Goal: Check status: Check status

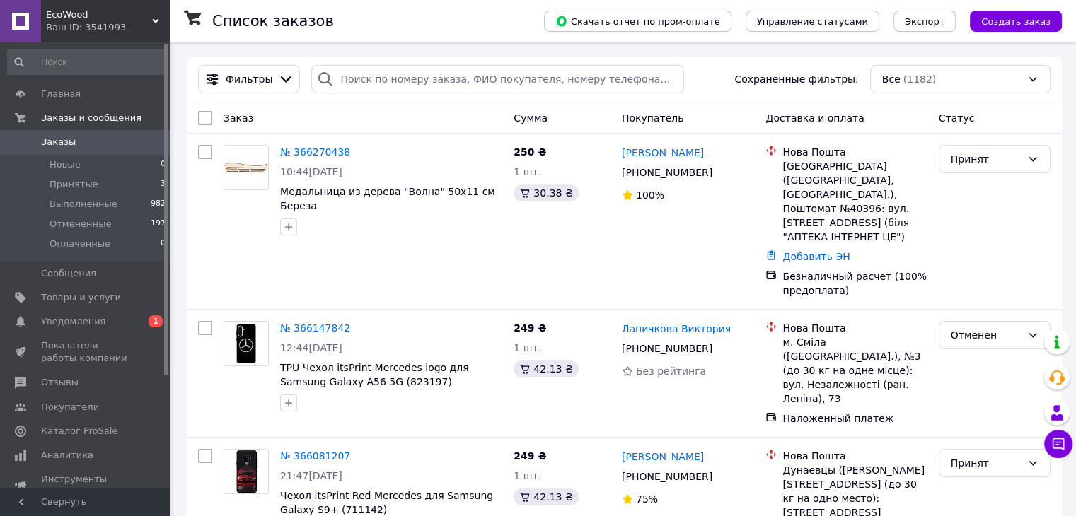
click at [108, 137] on span "Заказы" at bounding box center [86, 142] width 90 height 13
click at [104, 26] on div "Ваш ID: 3541993" at bounding box center [108, 27] width 124 height 13
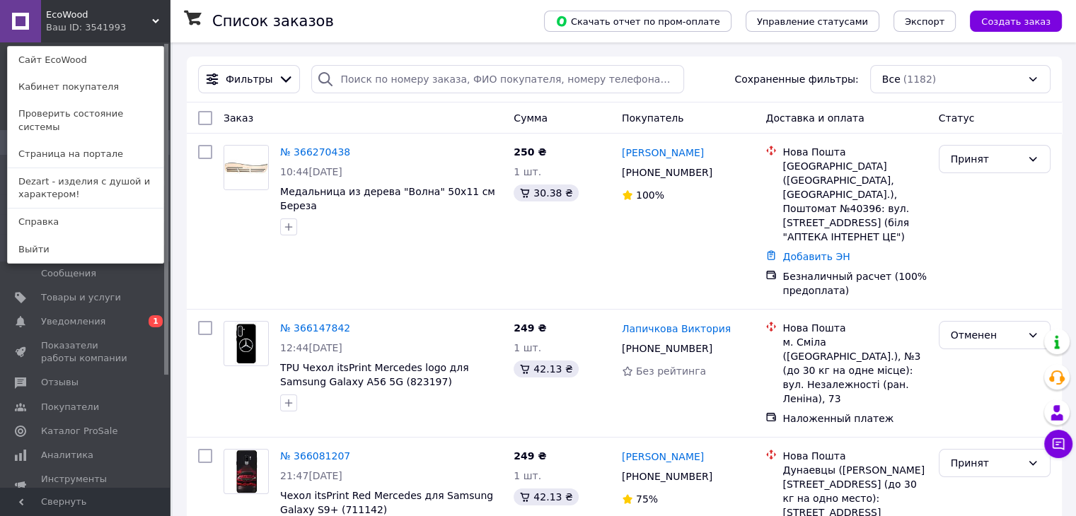
click at [71, 173] on link "Dezart - изделия с душой и характером!" at bounding box center [86, 188] width 156 height 40
